Goal: Book appointment/travel/reservation

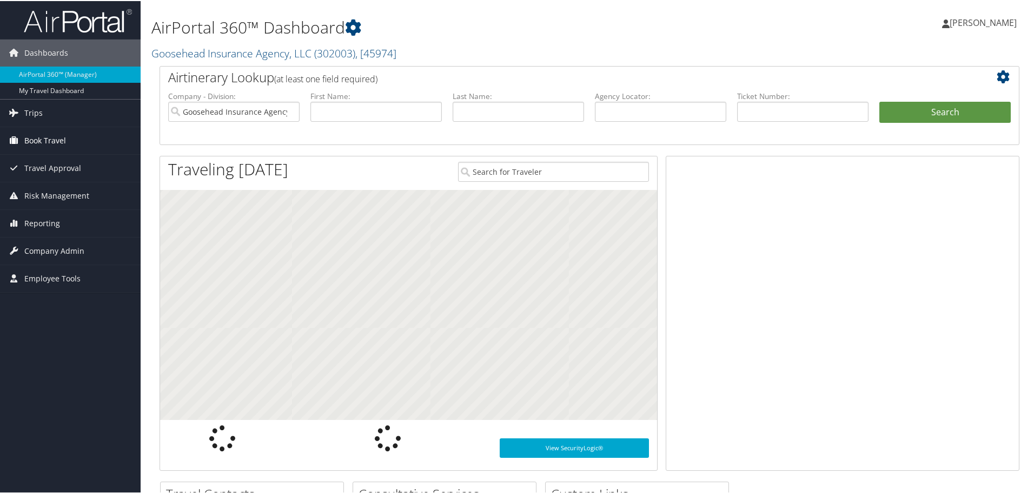
click at [31, 141] on span "Book Travel" at bounding box center [45, 139] width 42 height 27
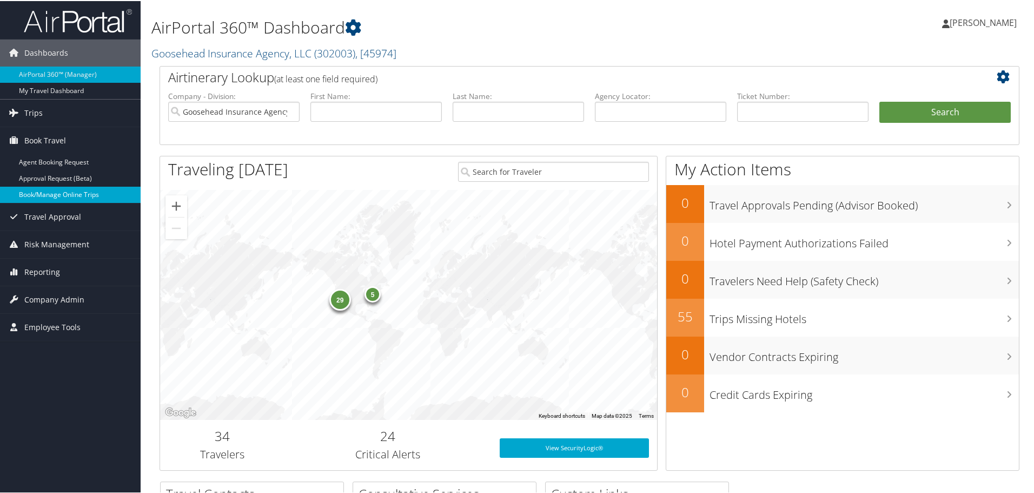
click at [35, 191] on link "Book/Manage Online Trips" at bounding box center [70, 194] width 141 height 16
